Goal: Task Accomplishment & Management: Use online tool/utility

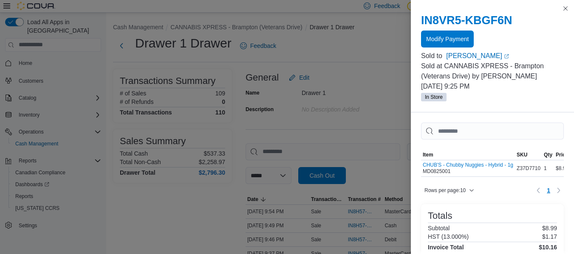
scroll to position [136, 0]
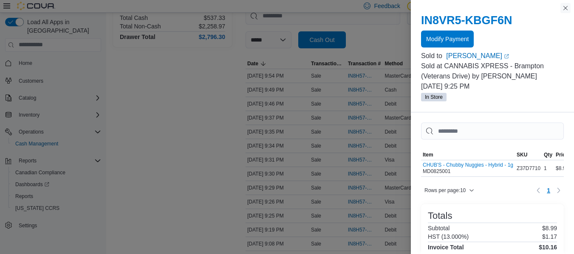
click at [563, 6] on button "Close this dialog" at bounding box center [565, 8] width 10 height 10
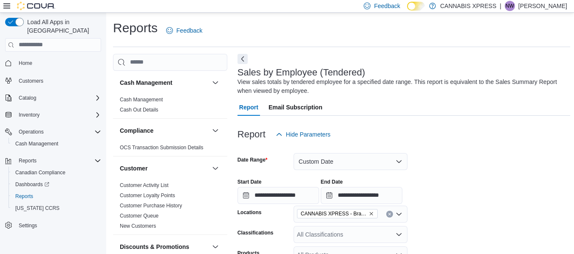
scroll to position [28, 0]
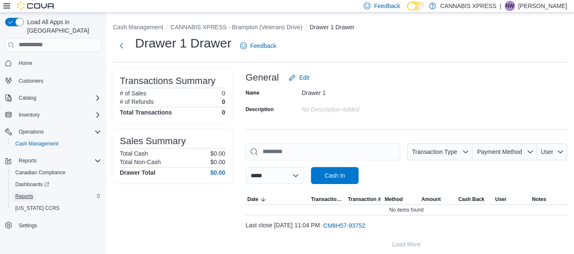
click at [26, 193] on span "Reports" at bounding box center [24, 196] width 18 height 7
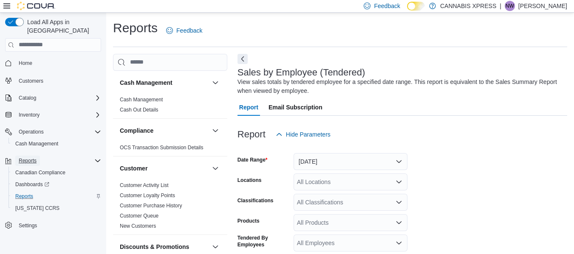
click at [35, 157] on span "Reports" at bounding box center [28, 161] width 18 height 10
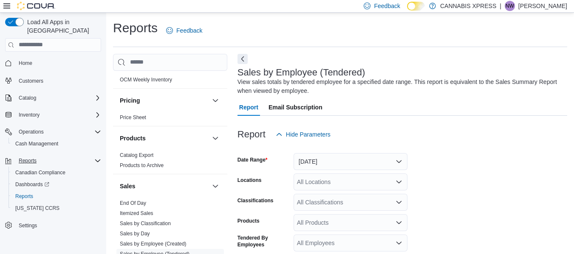
scroll to position [501, 0]
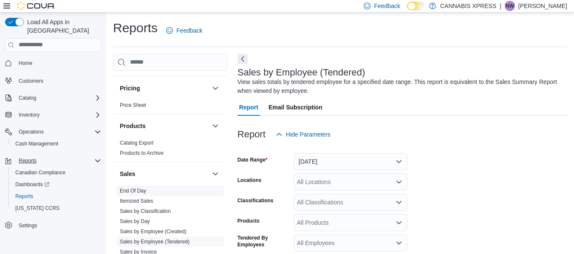
click at [138, 191] on link "End Of Day" at bounding box center [133, 191] width 26 height 6
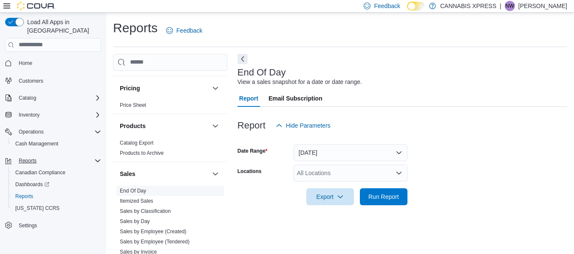
scroll to position [14, 0]
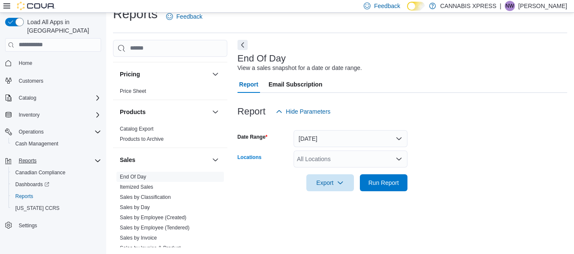
click at [397, 159] on icon "Open list of options" at bounding box center [398, 159] width 5 height 3
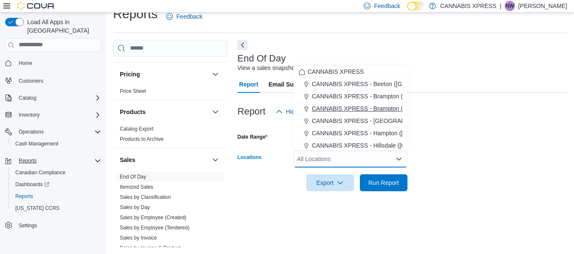
click at [376, 107] on span "CANNABIS XPRESS - Brampton (Veterans Drive)" at bounding box center [378, 108] width 132 height 8
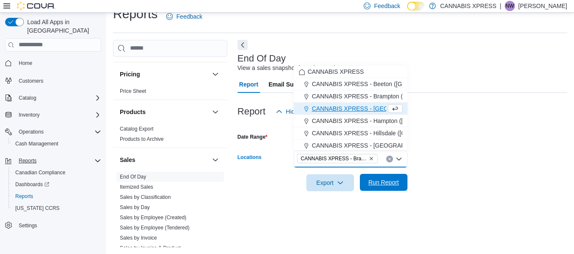
click at [380, 183] on span "Run Report" at bounding box center [383, 182] width 31 height 8
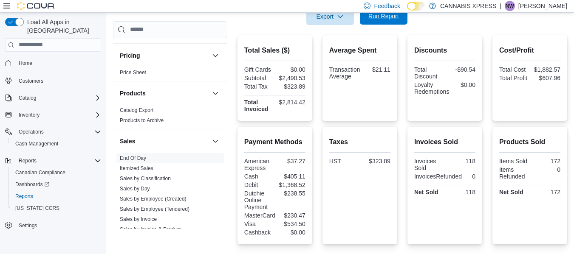
scroll to position [182, 0]
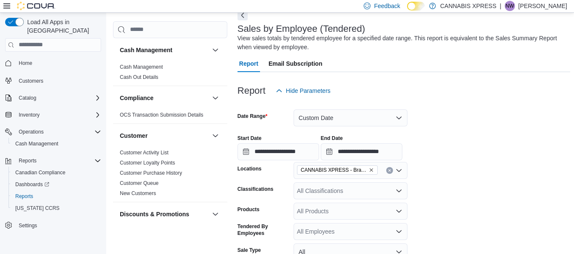
scroll to position [43, 0]
click at [399, 118] on button "Custom Date" at bounding box center [350, 118] width 114 height 17
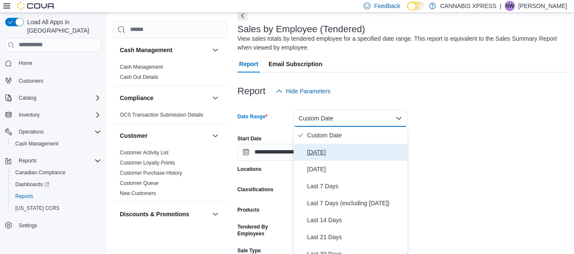
click at [310, 149] on span "Today" at bounding box center [355, 152] width 97 height 10
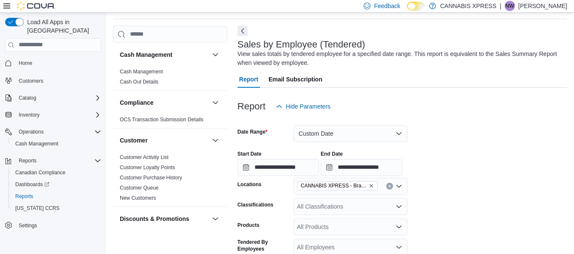
scroll to position [28, 0]
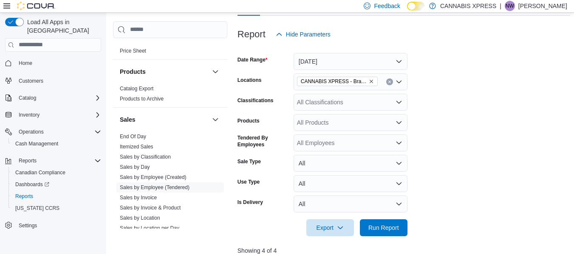
scroll to position [97, 0]
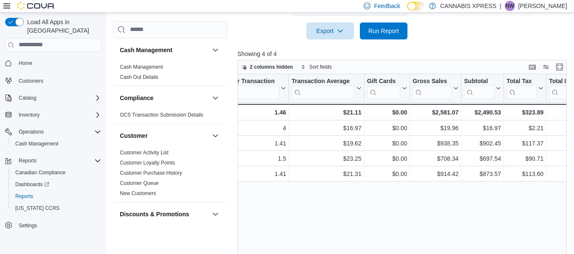
scroll to position [0, 327]
